Goal: Task Accomplishment & Management: Manage account settings

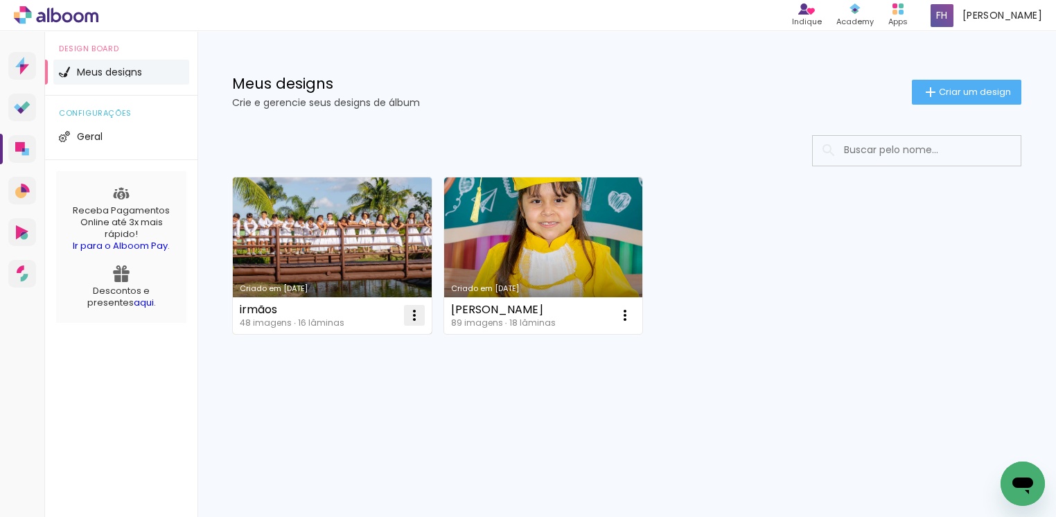
click at [414, 319] on iron-icon at bounding box center [414, 315] width 17 height 17
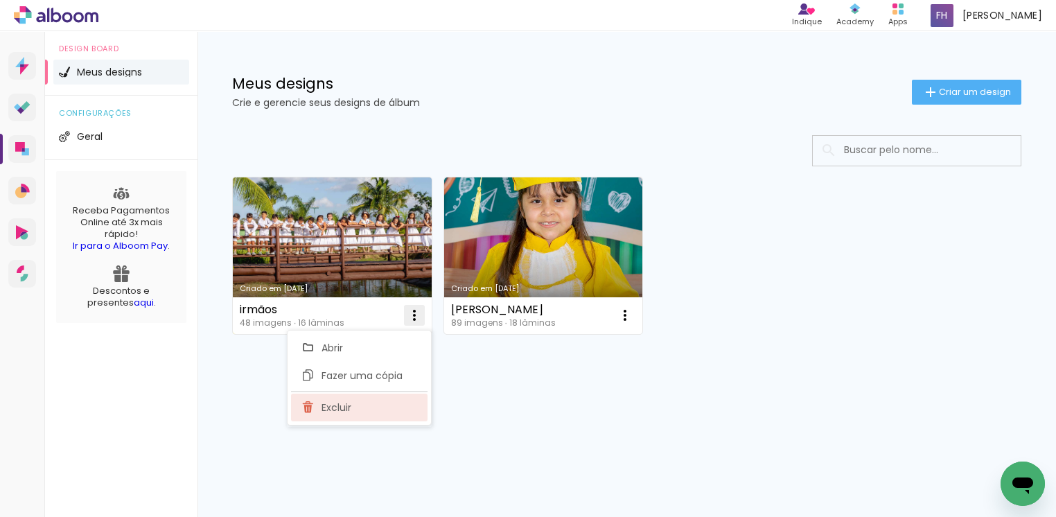
click at [336, 413] on paper-item "Excluir" at bounding box center [359, 407] width 136 height 28
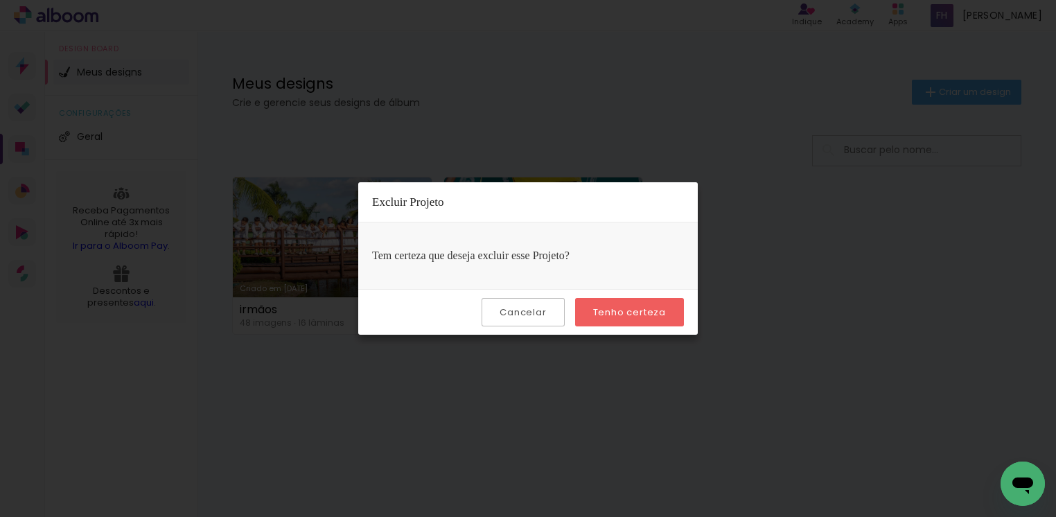
click at [0, 0] on slot "Tenho certeza" at bounding box center [0, 0] width 0 height 0
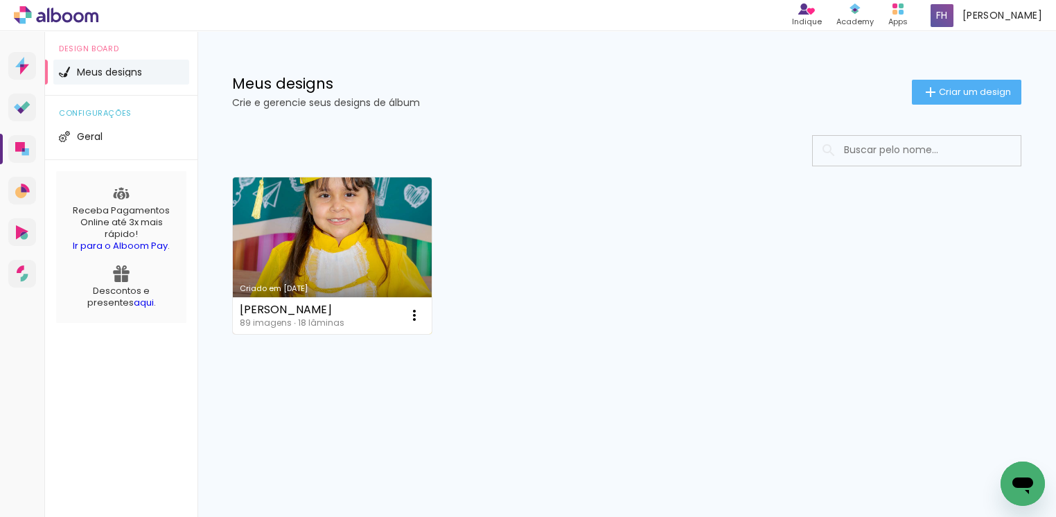
click at [308, 291] on div "Criado em [DATE]" at bounding box center [332, 289] width 185 height 8
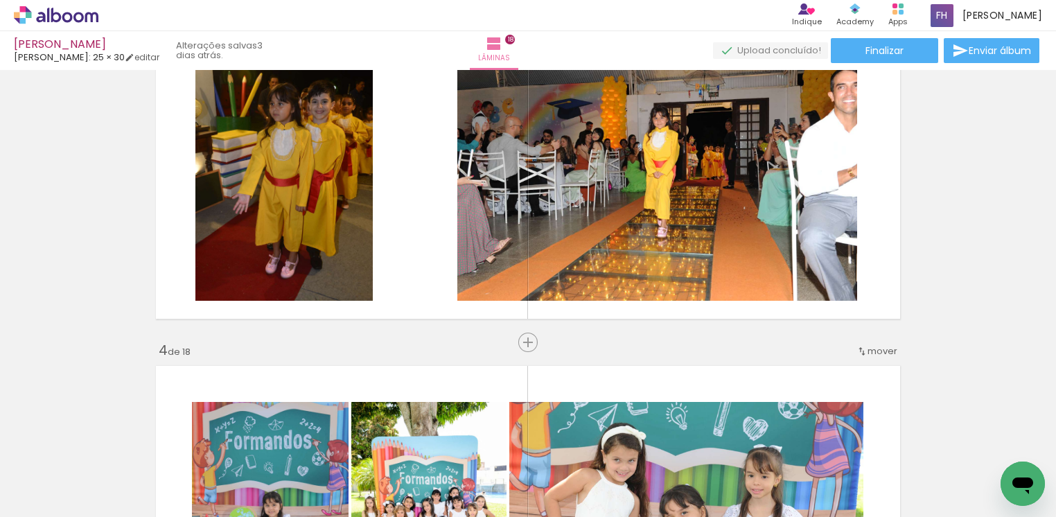
scroll to position [831, 0]
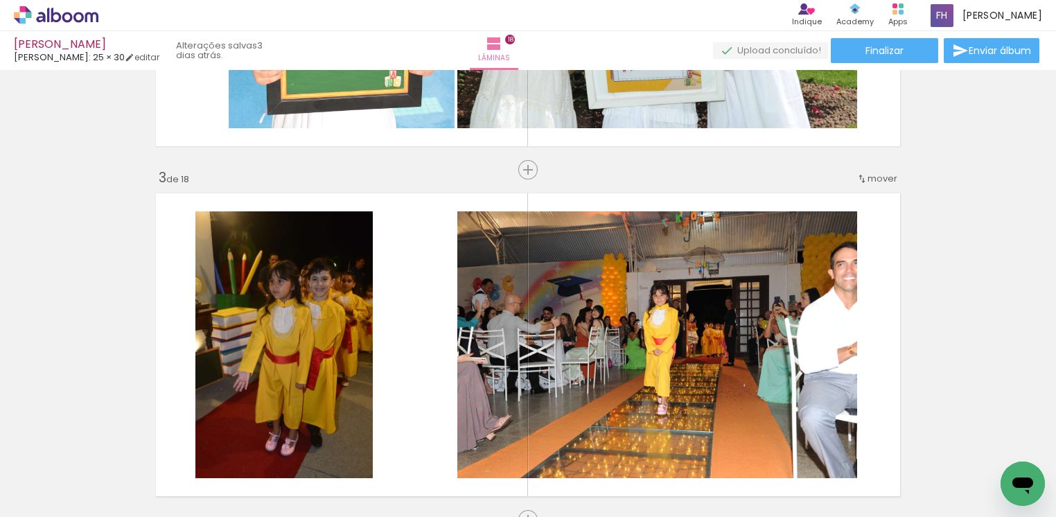
scroll to position [311, 0]
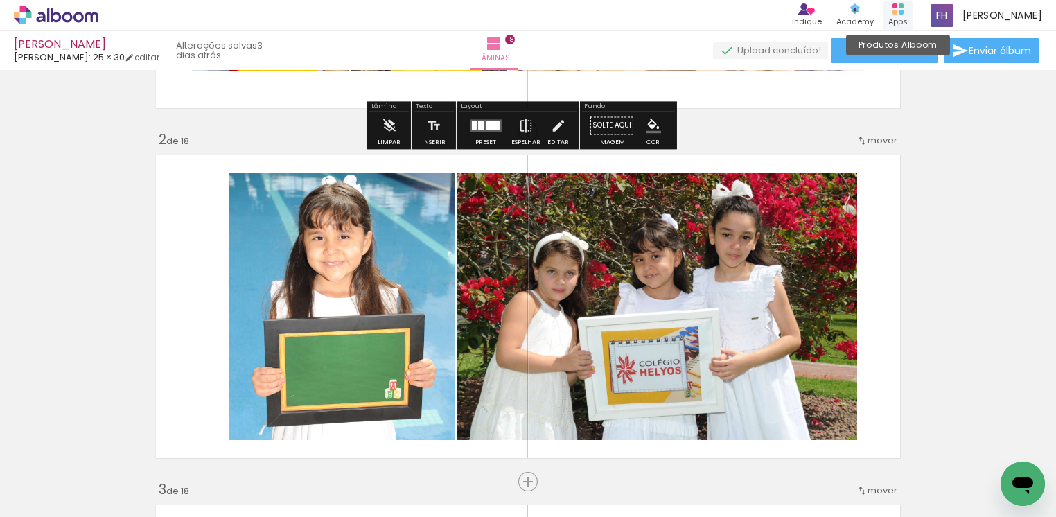
click at [894, 11] on div "Produtos Alboom Apps" at bounding box center [898, 15] width 30 height 28
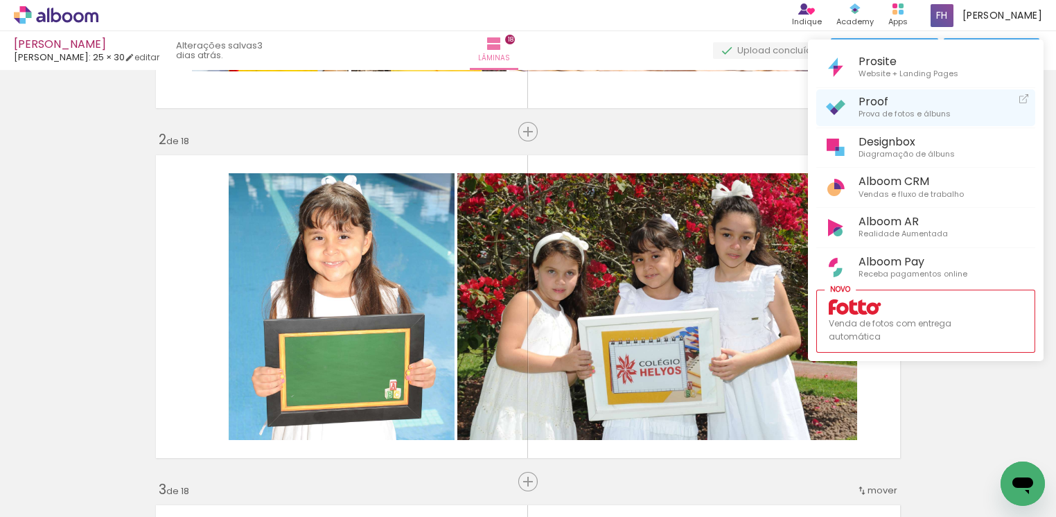
click at [875, 105] on span "Proof" at bounding box center [904, 101] width 92 height 13
